Goal: Information Seeking & Learning: Learn about a topic

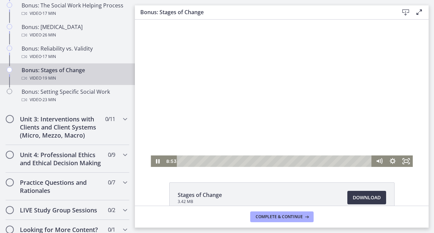
click at [286, 110] on div at bounding box center [282, 93] width 262 height 147
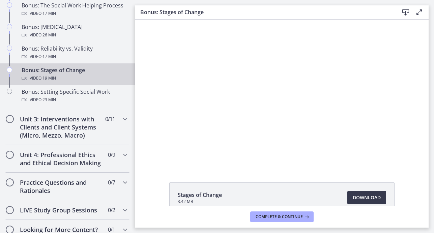
click at [286, 110] on div at bounding box center [282, 93] width 262 height 147
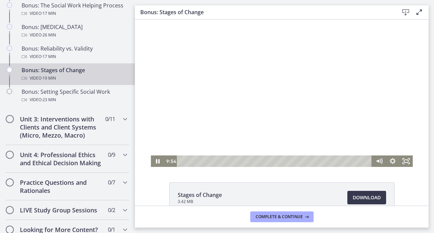
click at [325, 69] on div at bounding box center [282, 93] width 262 height 147
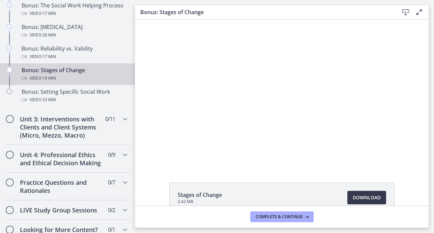
click at [325, 69] on div at bounding box center [282, 93] width 262 height 147
click at [265, 104] on div at bounding box center [282, 93] width 262 height 147
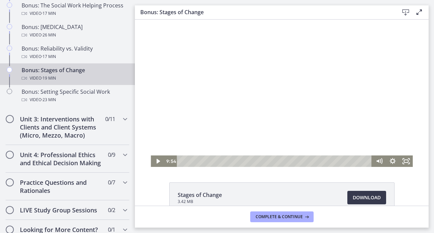
click at [272, 91] on div at bounding box center [282, 93] width 262 height 147
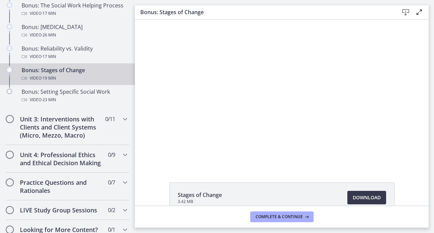
click at [260, 76] on div at bounding box center [282, 93] width 262 height 147
click at [226, 173] on div "Stages of Change 3.42 MB Download Opens in a new window" at bounding box center [281, 113] width 293 height 186
click at [276, 70] on div at bounding box center [282, 93] width 262 height 147
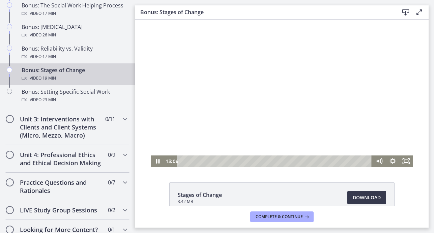
click at [283, 111] on div at bounding box center [282, 93] width 262 height 147
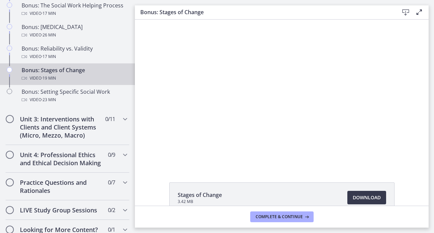
click at [298, 60] on div at bounding box center [282, 93] width 262 height 147
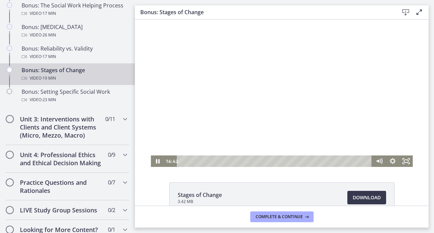
click at [297, 60] on div at bounding box center [282, 93] width 262 height 147
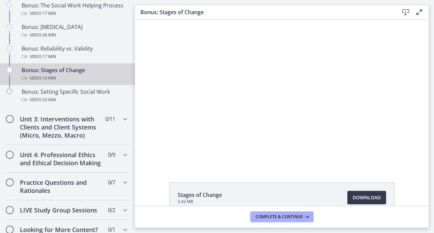
click at [297, 61] on div at bounding box center [282, 93] width 262 height 147
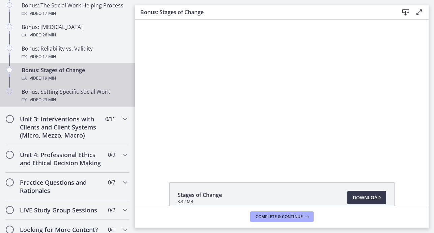
click at [56, 98] on span "· 23 min" at bounding box center [48, 100] width 14 height 8
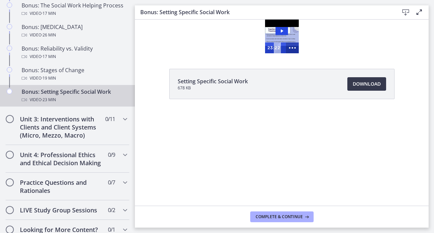
click at [294, 47] on icon "Show more buttons" at bounding box center [291, 47] width 15 height 13
click at [280, 50] on icon "Fullscreen" at bounding box center [279, 47] width 15 height 13
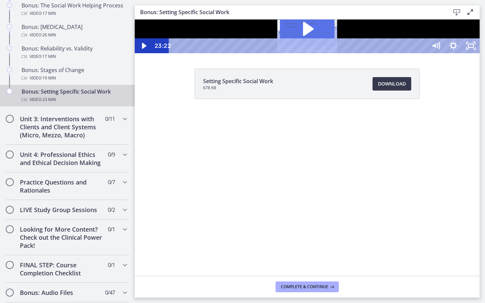
click at [314, 36] on icon "Play Video: cbe2somtov91j64ibsm0.mp4" at bounding box center [308, 29] width 11 height 14
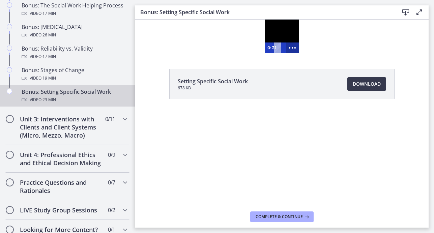
click at [292, 52] on icon "Show more buttons" at bounding box center [291, 47] width 15 height 13
click at [277, 50] on icon "Fullscreen" at bounding box center [279, 47] width 13 height 11
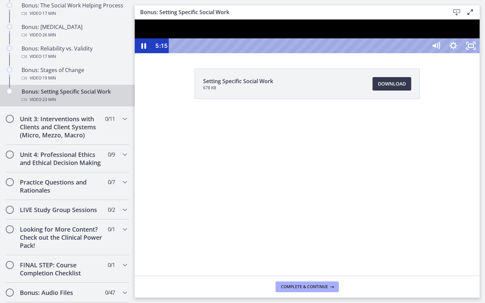
click at [253, 53] on div at bounding box center [307, 37] width 345 height 34
click at [252, 53] on div at bounding box center [307, 37] width 345 height 34
click at [331, 53] on div at bounding box center [307, 37] width 345 height 34
click at [341, 53] on div at bounding box center [307, 37] width 345 height 34
click at [399, 53] on div at bounding box center [307, 37] width 345 height 34
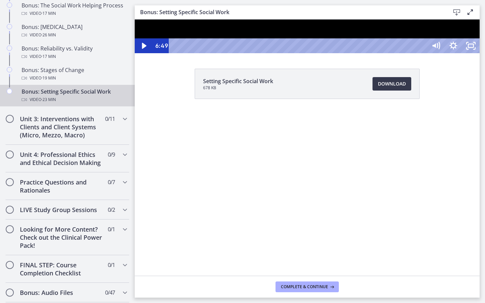
click at [398, 53] on div at bounding box center [307, 37] width 345 height 34
click at [433, 53] on div at bounding box center [307, 37] width 345 height 34
click at [375, 53] on div at bounding box center [307, 37] width 345 height 34
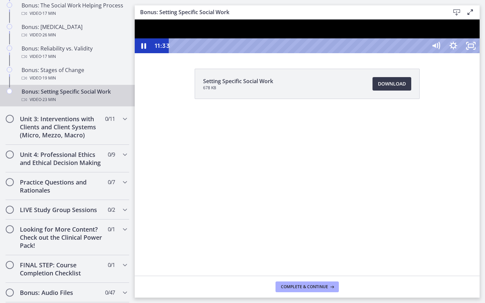
click at [426, 53] on div at bounding box center [307, 37] width 345 height 34
click at [424, 53] on div at bounding box center [307, 37] width 345 height 34
click at [433, 53] on div at bounding box center [307, 37] width 345 height 34
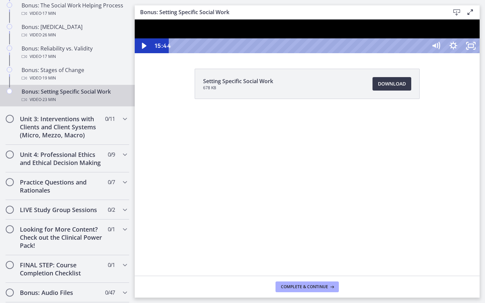
click at [433, 53] on div at bounding box center [307, 37] width 345 height 34
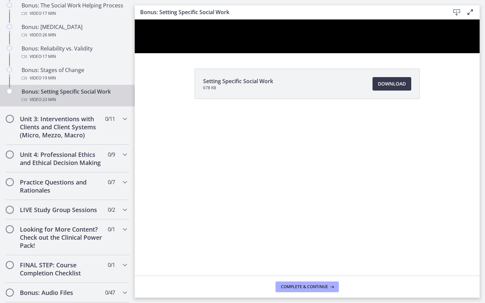
click at [433, 53] on div at bounding box center [307, 37] width 345 height 34
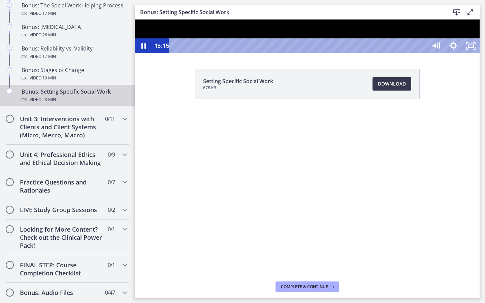
click at [425, 53] on div at bounding box center [307, 37] width 345 height 34
click at [314, 53] on div at bounding box center [307, 37] width 345 height 34
click at [356, 53] on div at bounding box center [307, 37] width 345 height 34
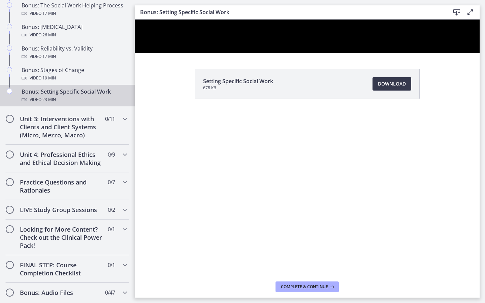
click at [356, 53] on div at bounding box center [307, 37] width 345 height 34
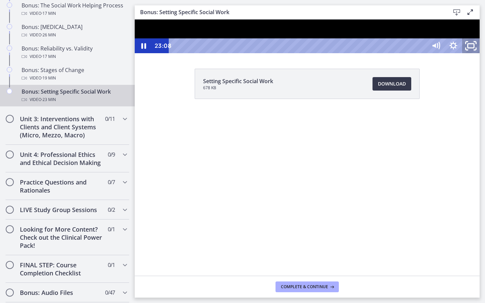
click at [433, 55] on icon "Unfullscreen" at bounding box center [471, 46] width 21 height 18
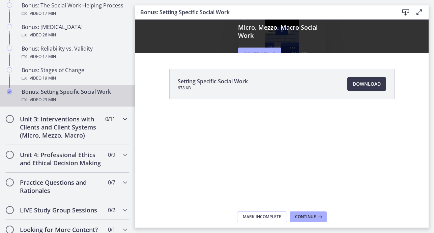
click at [125, 118] on icon "Chapters" at bounding box center [125, 119] width 8 height 8
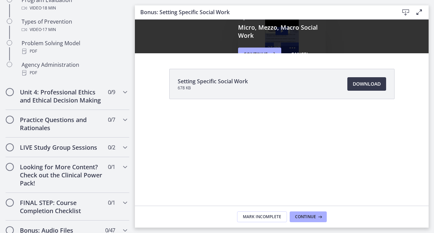
scroll to position [475, 0]
click at [124, 93] on icon "Chapters" at bounding box center [125, 92] width 8 height 8
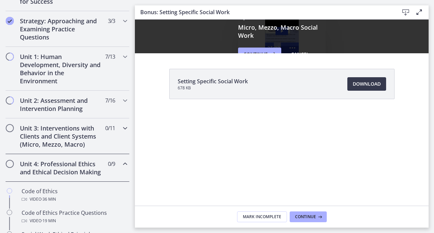
scroll to position [147, 0]
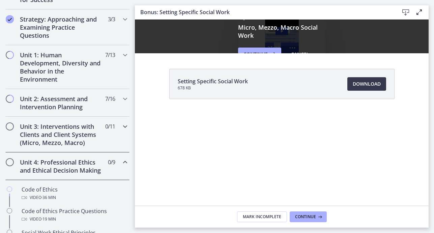
click at [122, 131] on div "Unit 3: Interventions with Clients and Client Systems (Micro, Mezzo, Macro) 0 /…" at bounding box center [67, 135] width 124 height 36
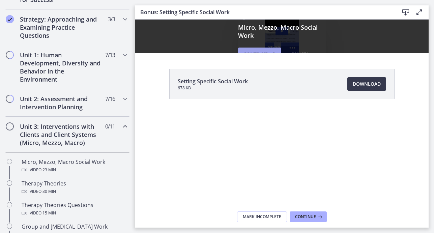
click at [276, 51] on icon at bounding box center [272, 54] width 9 height 8
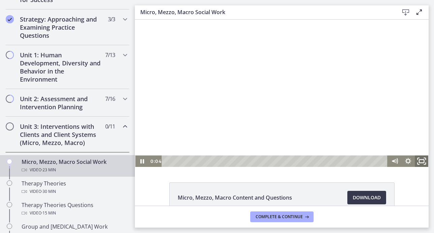
click at [420, 162] on rect "Fullscreen" at bounding box center [421, 160] width 5 height 3
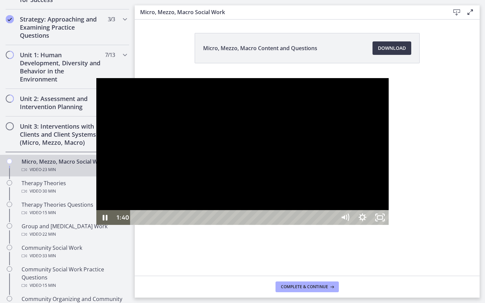
click at [278, 143] on div at bounding box center [242, 151] width 293 height 147
click at [201, 132] on div at bounding box center [242, 151] width 293 height 147
click at [137, 225] on div "Playbar" at bounding box center [234, 217] width 195 height 15
click at [156, 187] on div at bounding box center [242, 151] width 293 height 147
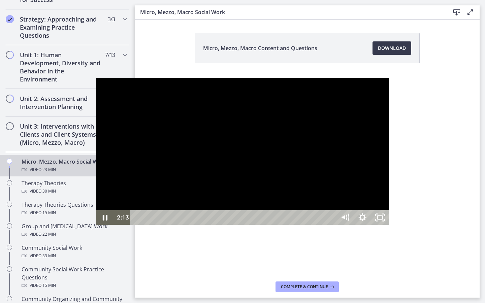
click at [138, 166] on div at bounding box center [242, 151] width 293 height 147
click at [234, 114] on div at bounding box center [242, 151] width 293 height 147
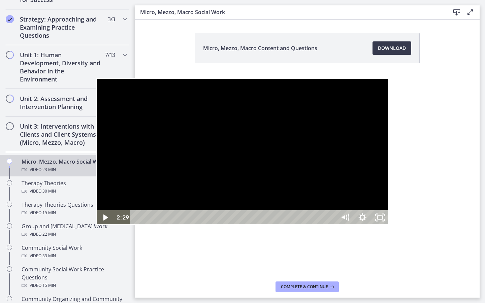
click at [217, 144] on div at bounding box center [242, 151] width 293 height 147
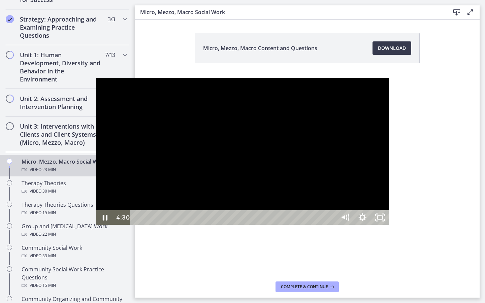
click at [264, 133] on div at bounding box center [242, 151] width 293 height 147
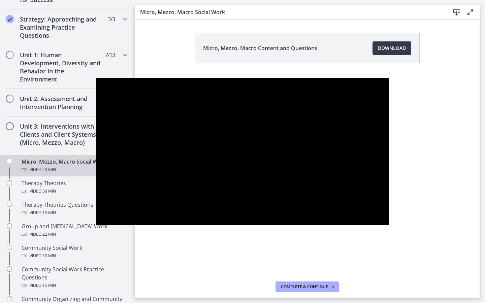
click at [264, 133] on div at bounding box center [242, 151] width 293 height 147
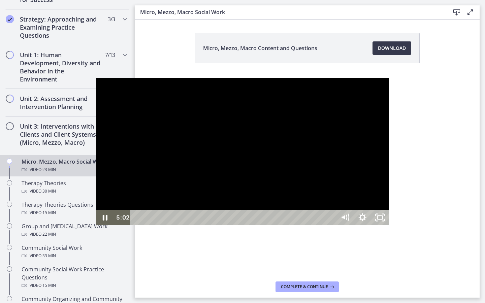
click at [267, 116] on div at bounding box center [242, 151] width 293 height 147
click at [268, 110] on div at bounding box center [242, 151] width 293 height 147
click at [269, 128] on div at bounding box center [242, 151] width 293 height 147
click at [268, 128] on div at bounding box center [242, 151] width 293 height 147
click at [269, 111] on div at bounding box center [242, 151] width 293 height 147
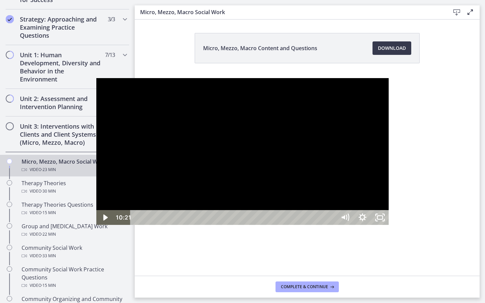
click at [269, 111] on div at bounding box center [242, 151] width 293 height 147
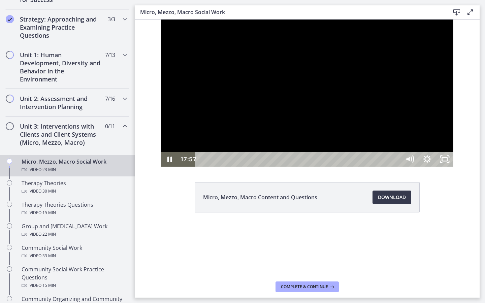
click at [339, 147] on div at bounding box center [307, 93] width 293 height 147
click at [340, 167] on div at bounding box center [307, 93] width 293 height 147
click at [294, 167] on div at bounding box center [307, 93] width 293 height 147
click at [291, 167] on div at bounding box center [307, 93] width 293 height 147
click at [397, 167] on div at bounding box center [307, 93] width 293 height 147
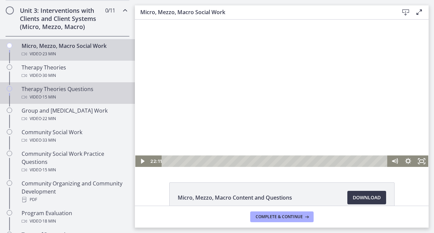
scroll to position [261, 0]
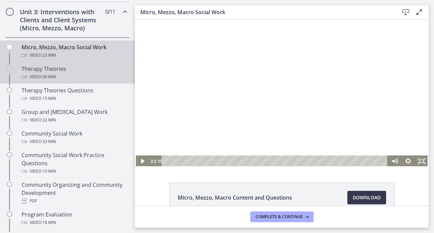
click at [61, 71] on div "Therapy Theories Video · 30 min" at bounding box center [74, 73] width 105 height 16
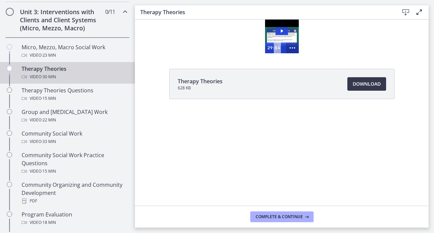
click at [291, 49] on icon "Show more buttons" at bounding box center [291, 47] width 13 height 11
click at [282, 50] on icon "Fullscreen" at bounding box center [279, 47] width 15 height 13
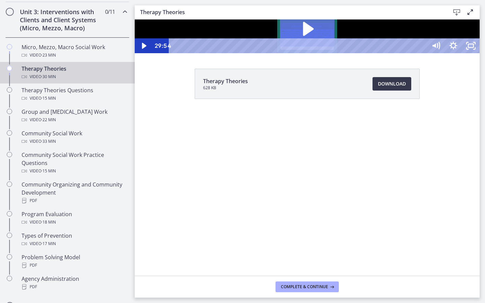
click at [314, 36] on icon "Play Video: cbe5iu9t4o1cl02sighg.mp4" at bounding box center [308, 29] width 11 height 14
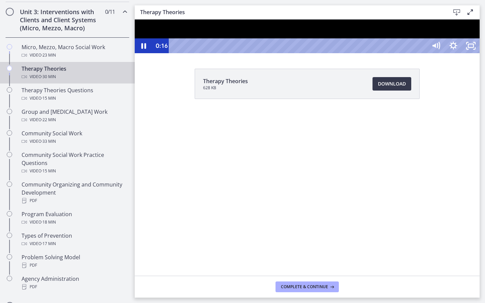
click at [389, 53] on div at bounding box center [307, 37] width 345 height 34
click at [357, 53] on div at bounding box center [307, 37] width 345 height 34
click at [358, 53] on div at bounding box center [307, 37] width 345 height 34
click at [441, 53] on div at bounding box center [307, 37] width 345 height 34
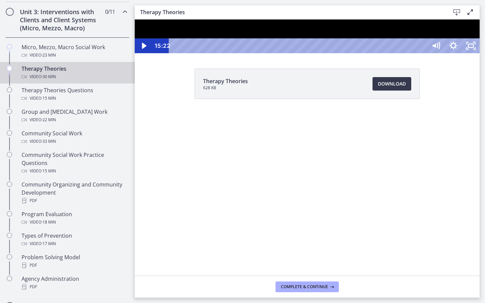
click at [437, 53] on div at bounding box center [307, 37] width 345 height 34
click at [459, 53] on div at bounding box center [307, 37] width 345 height 34
click at [435, 53] on div at bounding box center [307, 37] width 345 height 34
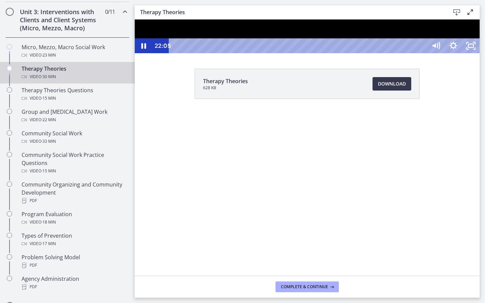
click at [409, 53] on div at bounding box center [307, 37] width 345 height 34
click at [404, 53] on div at bounding box center [307, 37] width 345 height 34
click at [380, 53] on div at bounding box center [307, 37] width 345 height 34
click at [381, 53] on div at bounding box center [307, 37] width 345 height 34
click at [389, 53] on div at bounding box center [307, 37] width 345 height 34
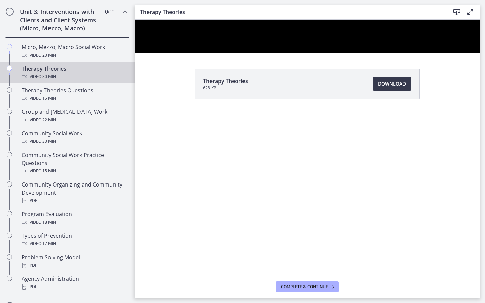
click at [389, 53] on div at bounding box center [307, 37] width 345 height 34
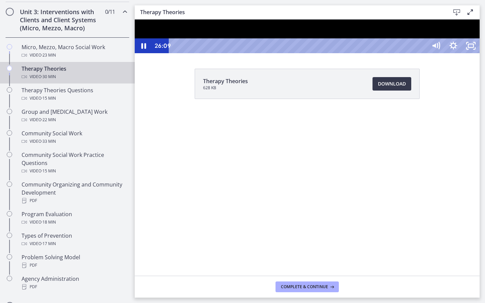
click at [471, 53] on div at bounding box center [307, 37] width 345 height 34
click at [400, 53] on div at bounding box center [307, 37] width 345 height 34
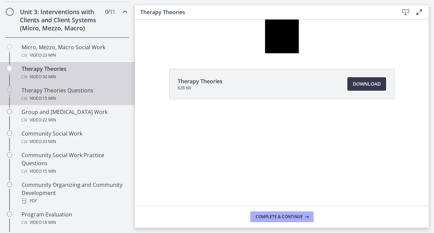
click at [70, 94] on div "Therapy Theories Questions Video · 15 min" at bounding box center [74, 94] width 105 height 16
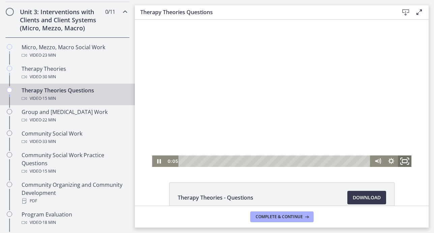
click at [403, 163] on icon "Fullscreen" at bounding box center [404, 161] width 16 height 14
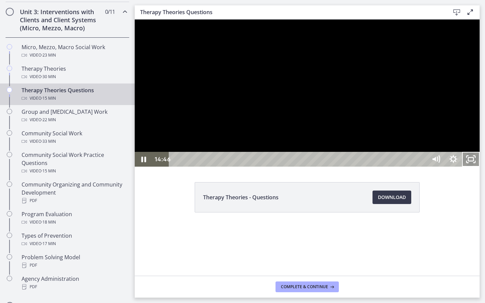
click at [468, 158] on icon "Unfullscreen" at bounding box center [468, 157] width 2 height 2
